Goal: Transaction & Acquisition: Download file/media

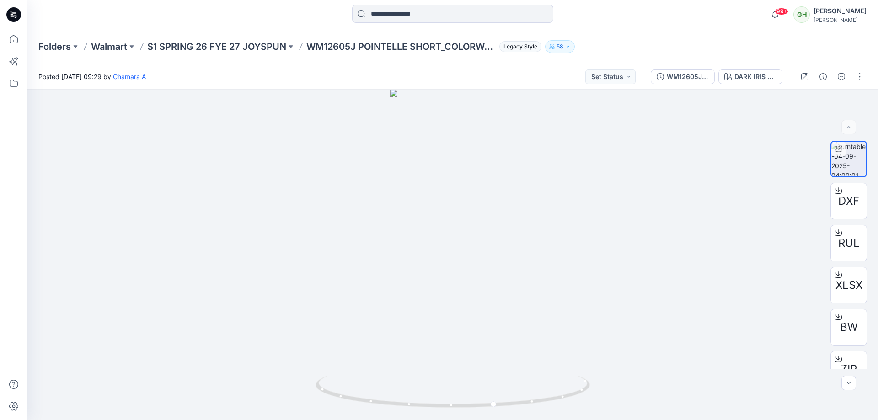
click at [13, 14] on icon at bounding box center [13, 14] width 15 height 15
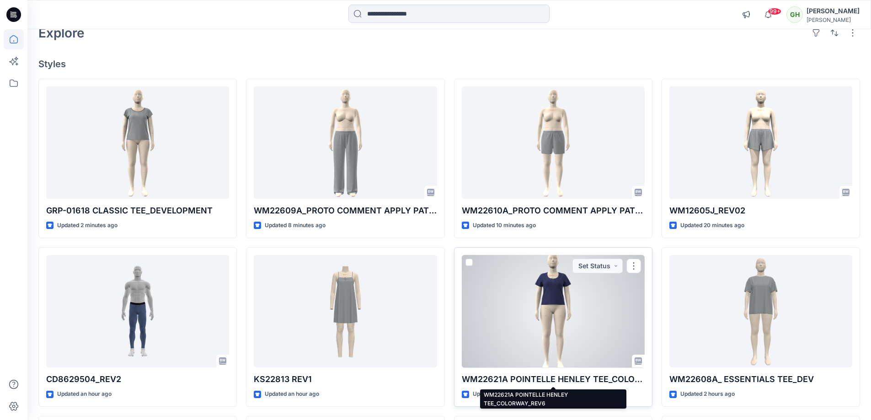
scroll to position [46, 0]
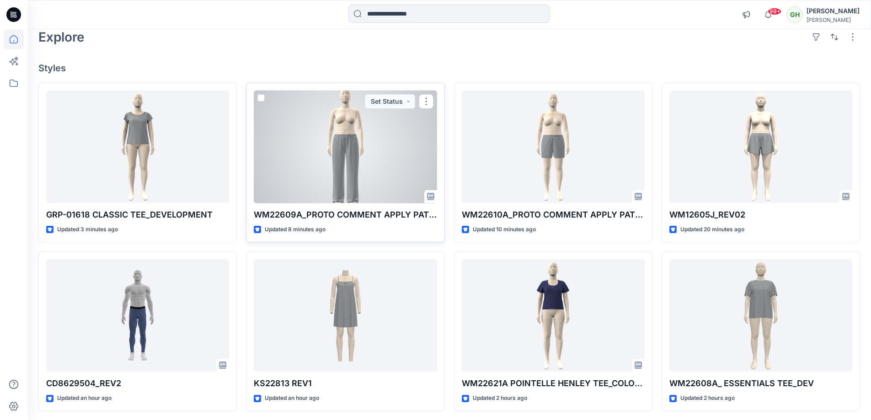
click at [360, 163] on div at bounding box center [345, 147] width 183 height 113
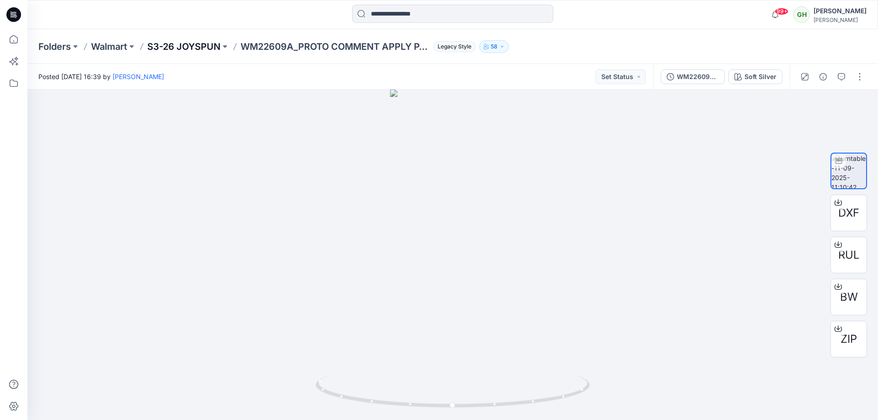
click at [204, 45] on p "S3-26 JOYSPUN" at bounding box center [183, 46] width 73 height 13
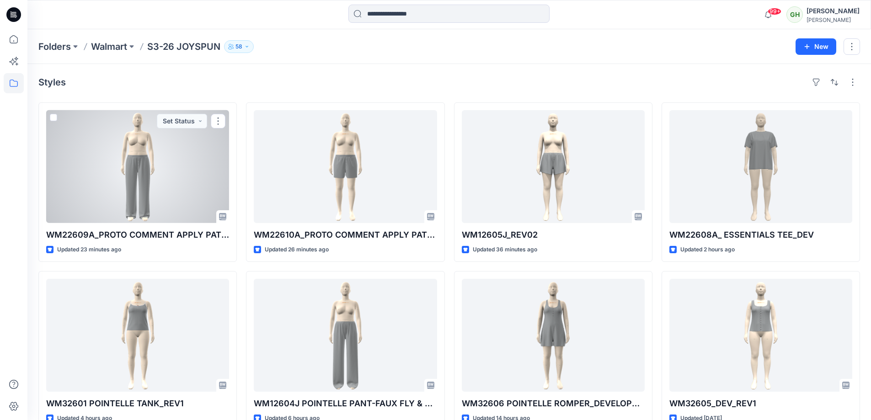
click at [155, 178] on div at bounding box center [137, 166] width 183 height 113
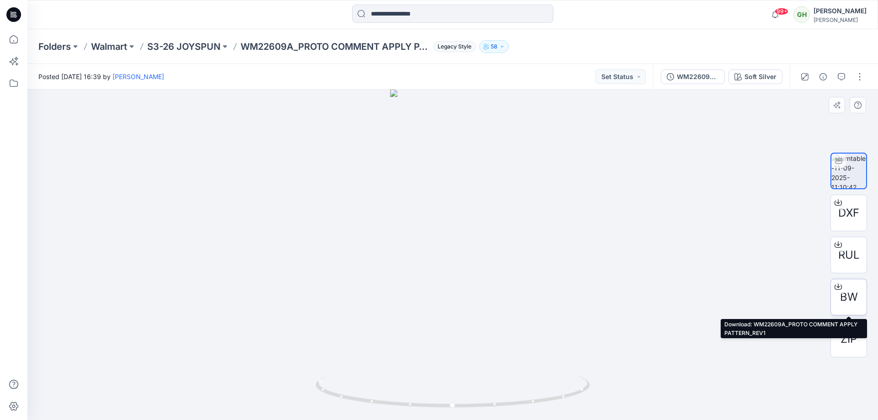
click at [845, 294] on span "BW" at bounding box center [849, 297] width 18 height 16
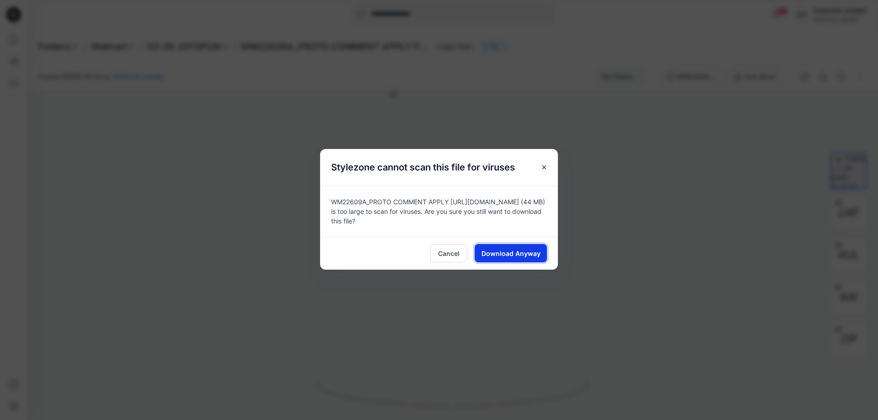
click at [511, 253] on span "Download Anyway" at bounding box center [511, 254] width 59 height 10
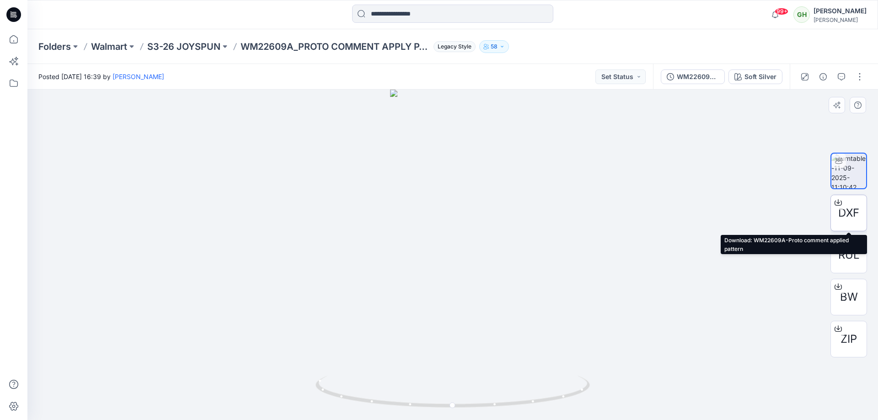
click at [845, 209] on span "DXF" at bounding box center [848, 213] width 21 height 16
